Goal: Task Accomplishment & Management: Manage account settings

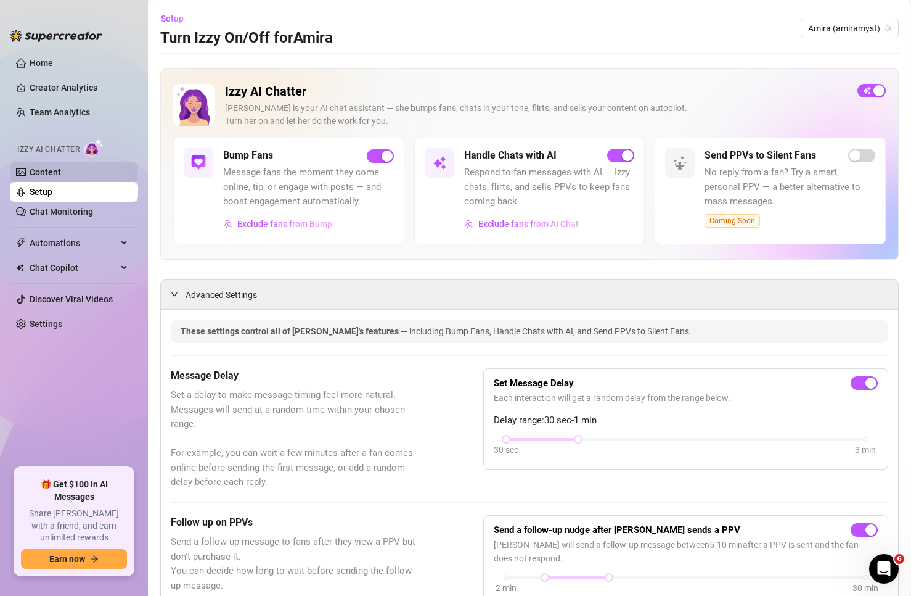
click at [61, 174] on link "Content" at bounding box center [45, 172] width 31 height 10
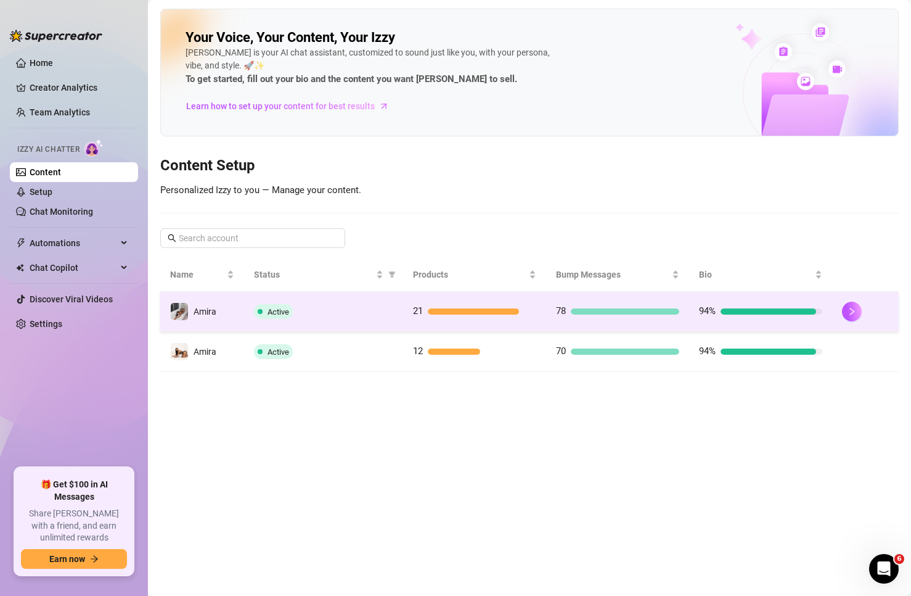
click at [233, 313] on td "Amira" at bounding box center [202, 312] width 84 height 40
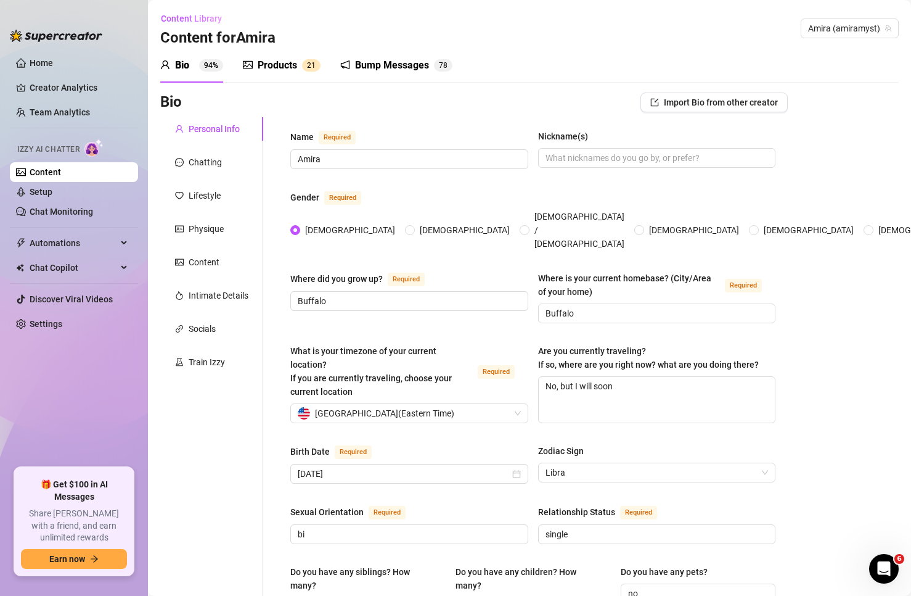
click at [371, 66] on div "Bump Messages" at bounding box center [392, 65] width 74 height 15
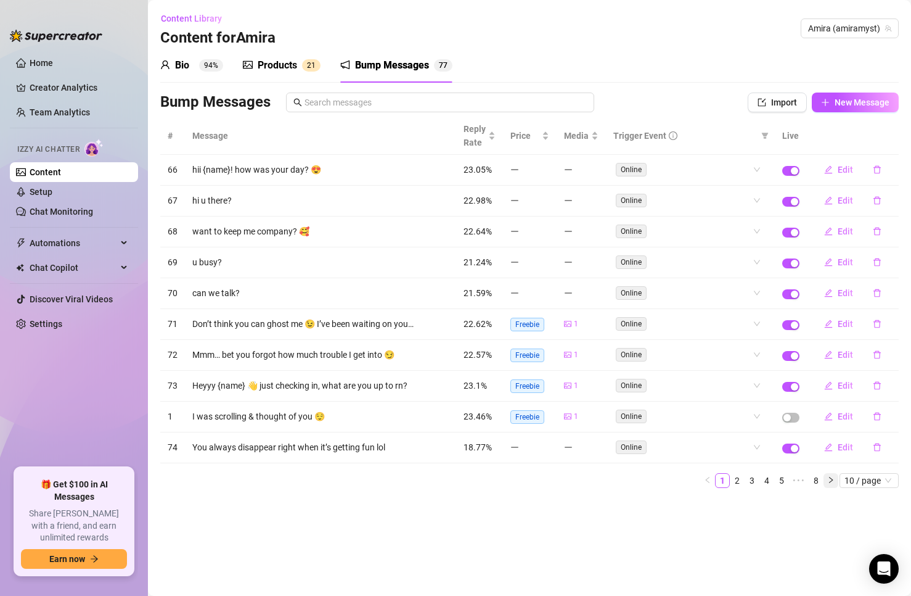
click at [827, 480] on icon "right" at bounding box center [830, 479] width 7 height 7
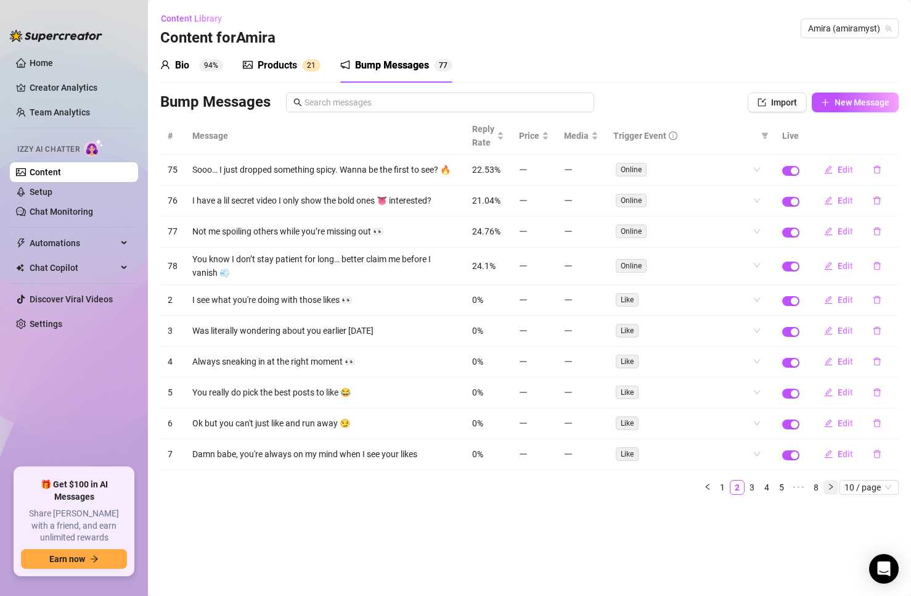
click at [827, 480] on button "button" at bounding box center [831, 487] width 15 height 15
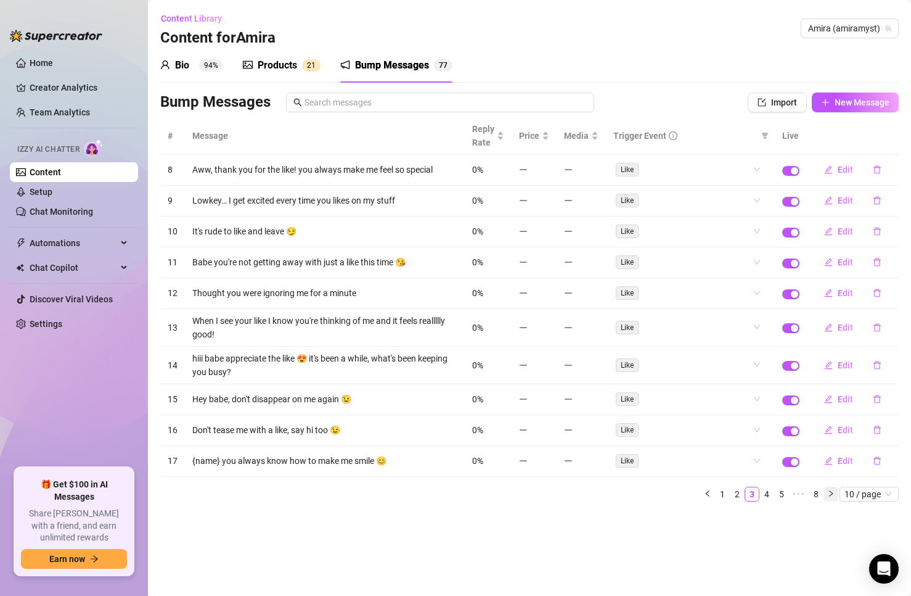
click at [827, 480] on div "# Message Reply Rate Price Media Trigger Event Live 8 Aww, thank you for the li…" at bounding box center [529, 309] width 739 height 384
click at [635, 261] on span "Like" at bounding box center [627, 262] width 23 height 14
click at [732, 266] on div "Like" at bounding box center [684, 261] width 136 height 17
click at [719, 289] on div "Online" at bounding box center [691, 287] width 134 height 14
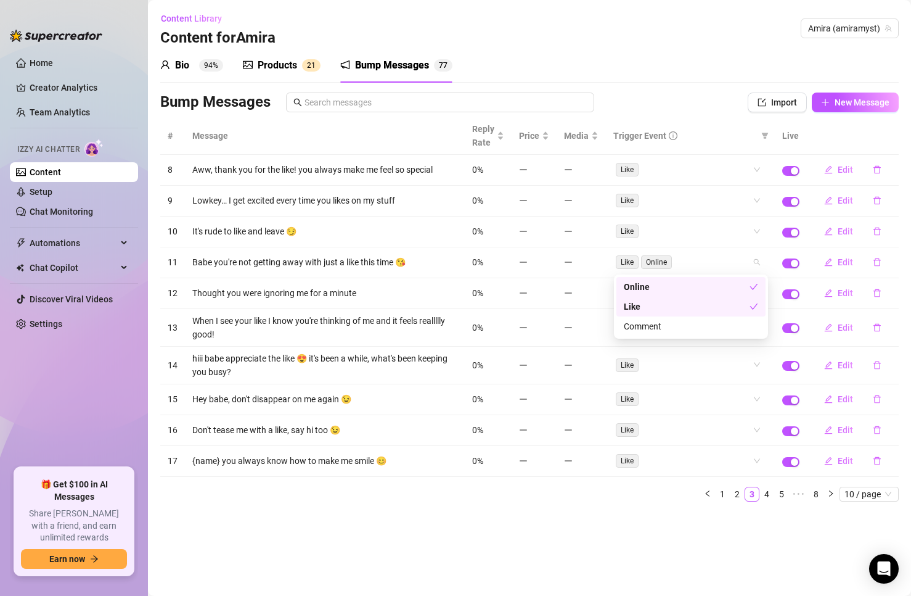
click at [718, 292] on div "Online" at bounding box center [687, 287] width 126 height 14
click at [723, 306] on div "Like" at bounding box center [687, 307] width 126 height 14
click at [718, 290] on div "Online" at bounding box center [691, 287] width 134 height 14
click at [719, 304] on div "Like" at bounding box center [691, 307] width 134 height 14
click at [719, 287] on div "Online" at bounding box center [687, 287] width 126 height 14
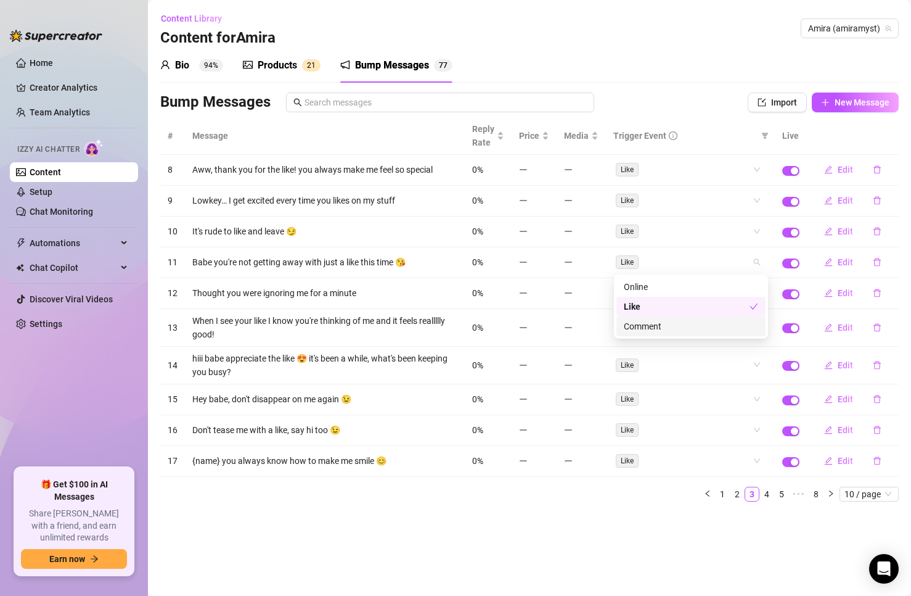
click at [660, 521] on main "Content Library Content for Amira Amira (amiramyst) Bio 94% Products 2 1 Bump M…" at bounding box center [529, 298] width 763 height 596
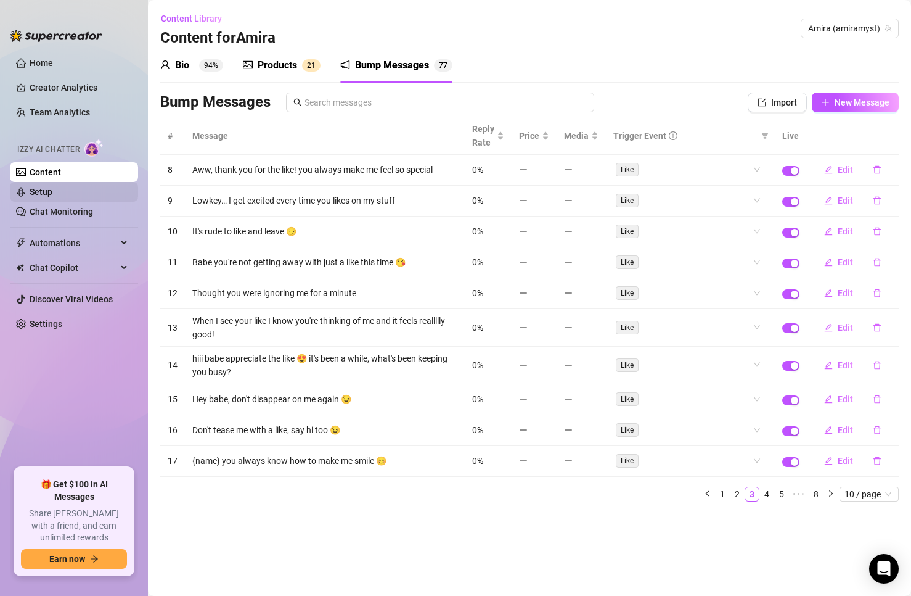
click at [52, 193] on link "Setup" at bounding box center [41, 192] width 23 height 10
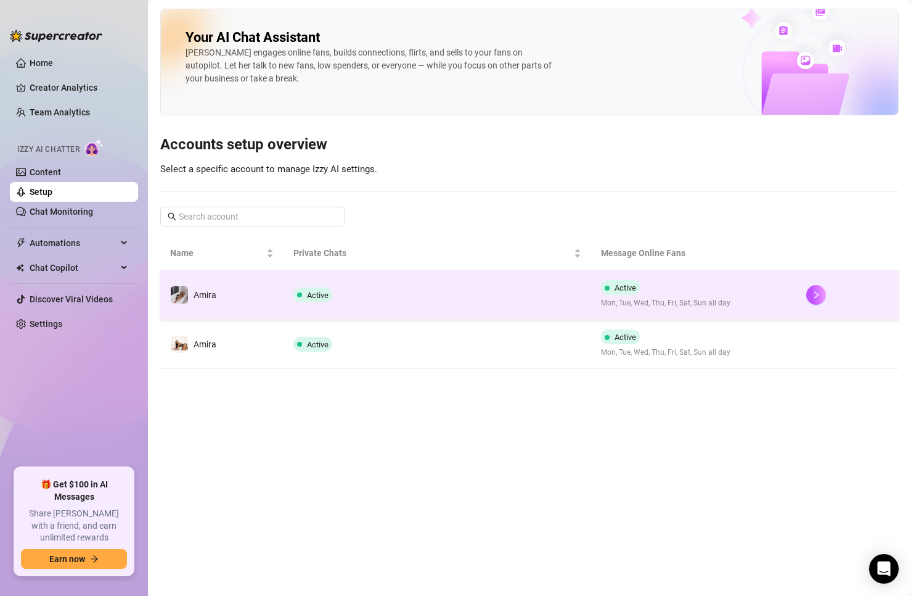
click at [266, 292] on td "Amira" at bounding box center [221, 294] width 123 height 49
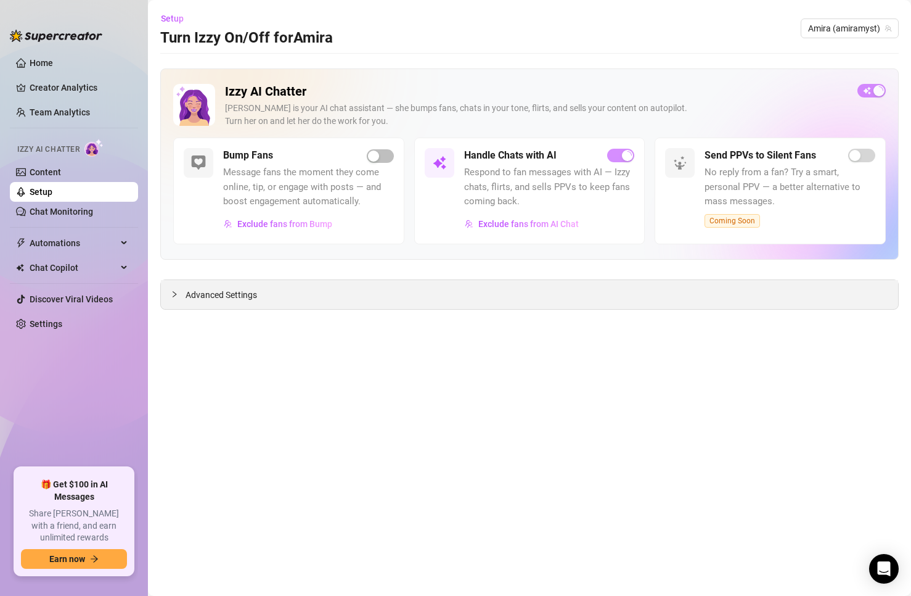
click at [237, 305] on div "Advanced Settings" at bounding box center [529, 294] width 737 height 29
click at [236, 299] on span "Advanced Settings" at bounding box center [222, 295] width 72 height 14
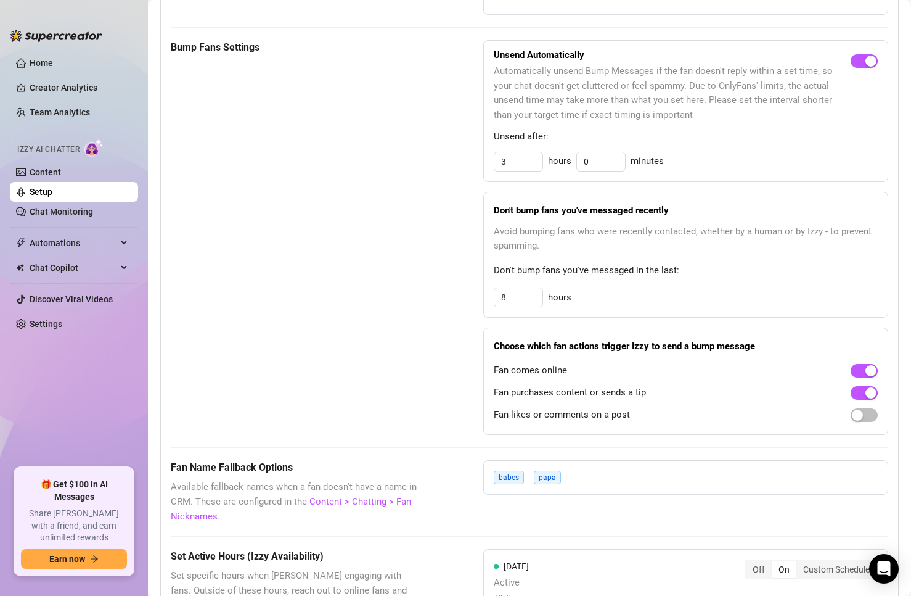
scroll to position [616, 0]
